Goal: Transaction & Acquisition: Purchase product/service

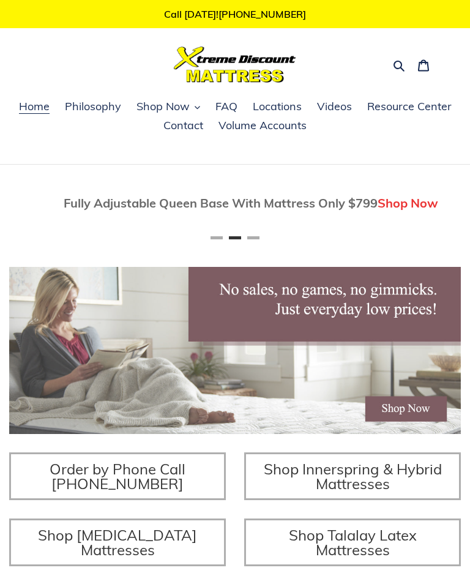
scroll to position [0, 452]
click at [193, 112] on button "Shop Now" at bounding box center [168, 107] width 76 height 18
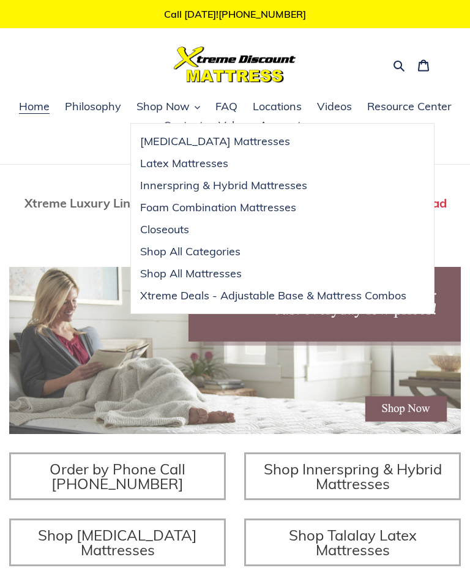
scroll to position [0, 903]
click at [343, 76] on div "Search Cart 0 items" at bounding box center [369, 64] width 134 height 29
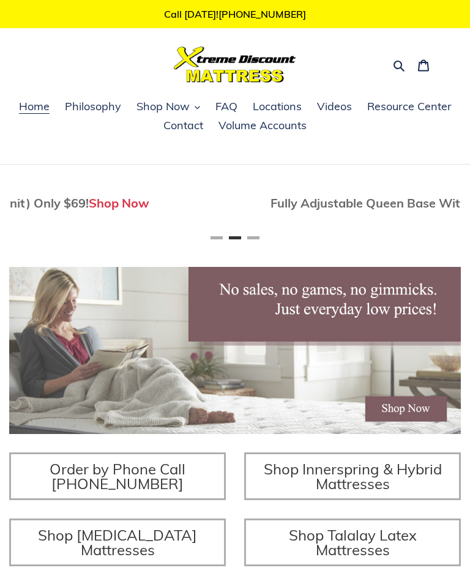
scroll to position [0, 0]
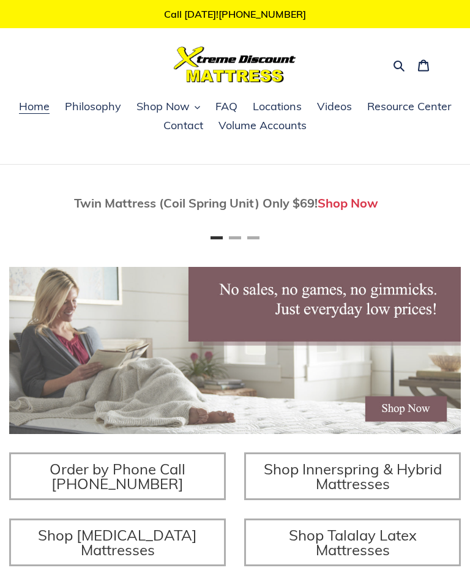
click at [393, 70] on icon "button" at bounding box center [399, 65] width 12 height 12
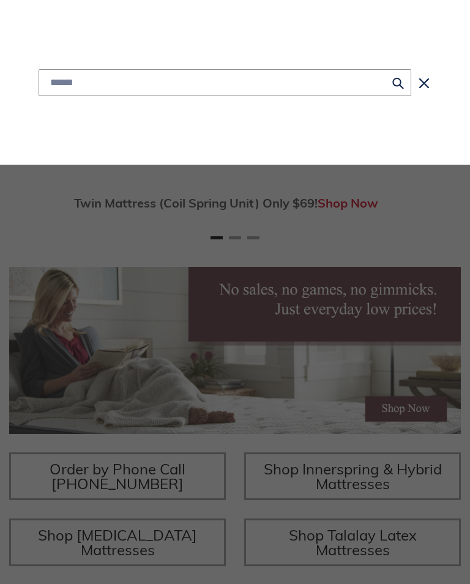
click at [395, 61] on div "Submit Close search" at bounding box center [235, 82] width 403 height 165
click at [72, 95] on input "Search" at bounding box center [225, 82] width 373 height 27
type input "**********"
click at [225, 111] on button "Search for “short queen”" at bounding box center [224, 112] width 371 height 32
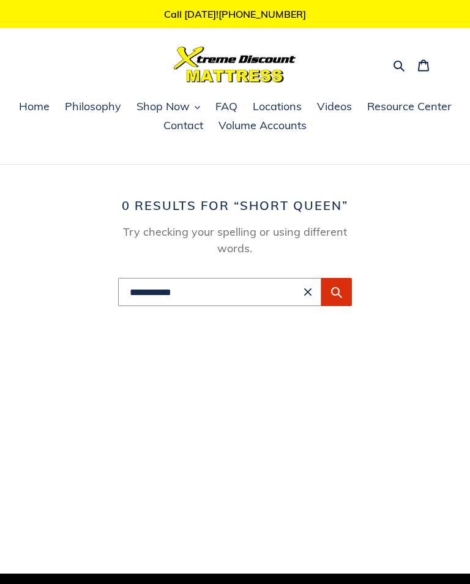
click at [194, 102] on button "Shop Now" at bounding box center [168, 107] width 76 height 18
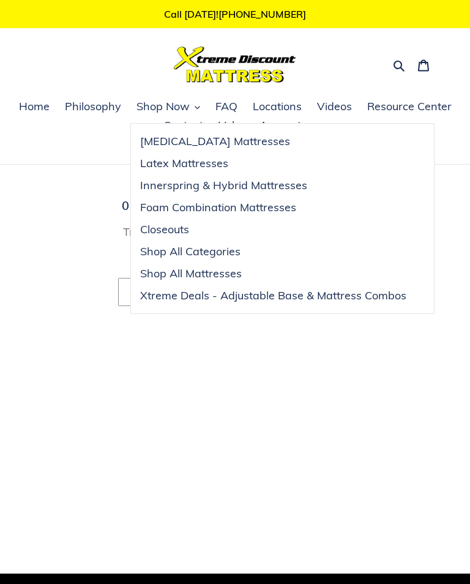
click at [210, 258] on span "Shop All Categories" at bounding box center [190, 251] width 100 height 15
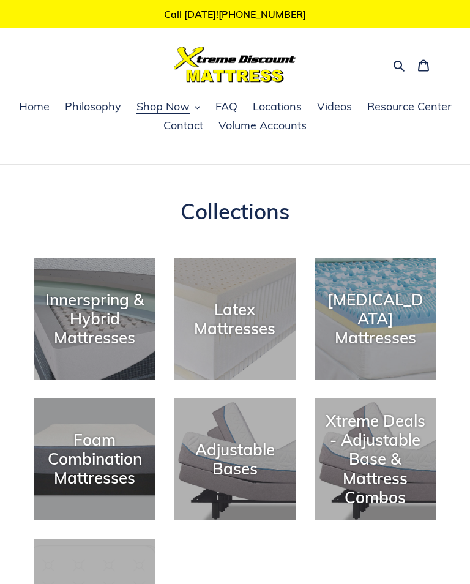
click at [227, 108] on span "FAQ" at bounding box center [226, 106] width 22 height 15
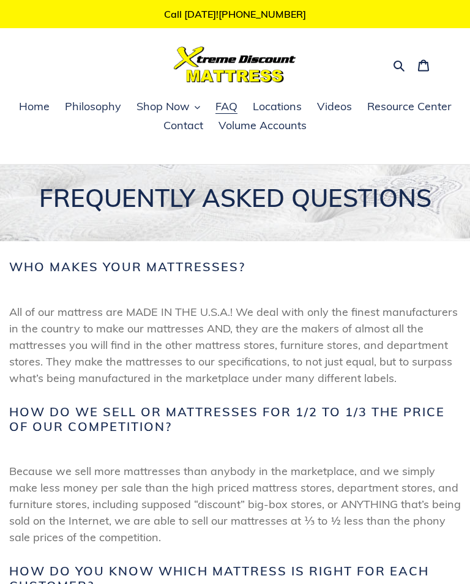
click at [176, 106] on span "Shop Now" at bounding box center [162, 106] width 53 height 15
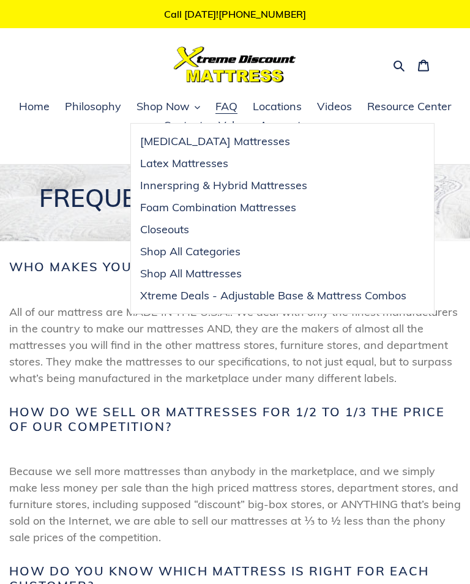
click at [213, 272] on span "Shop All Mattresses" at bounding box center [191, 273] width 102 height 15
